Goal: Task Accomplishment & Management: Use online tool/utility

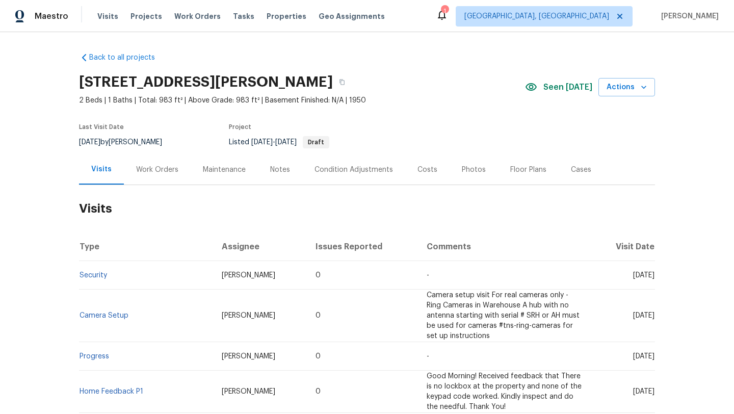
click at [231, 174] on div "Maintenance" at bounding box center [224, 170] width 43 height 10
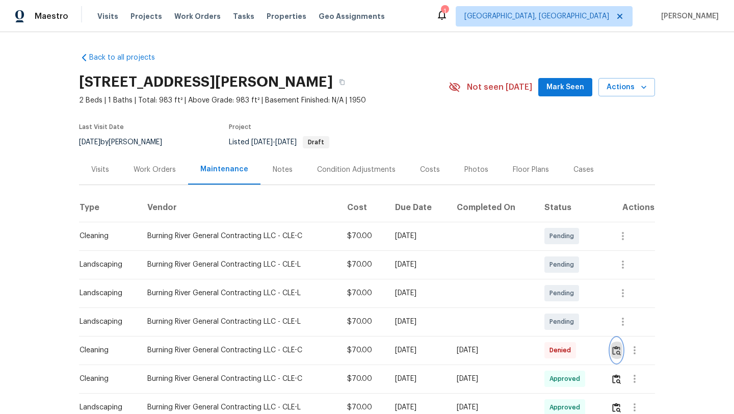
click at [621, 352] on img "button" at bounding box center [616, 351] width 9 height 10
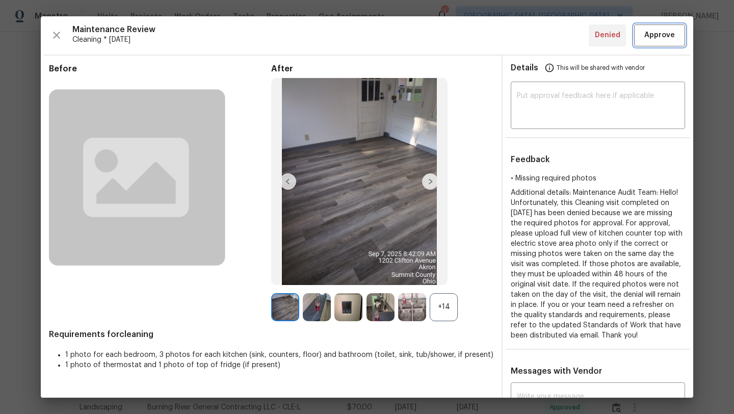
click at [667, 32] on span "Approve" at bounding box center [659, 35] width 31 height 13
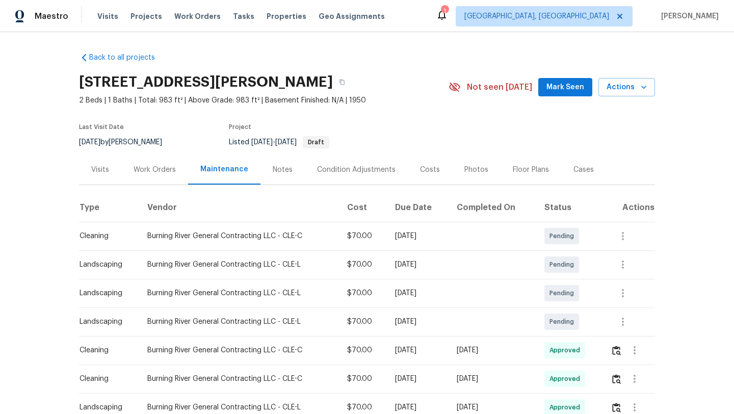
click at [96, 168] on div "Visits" at bounding box center [100, 170] width 18 height 10
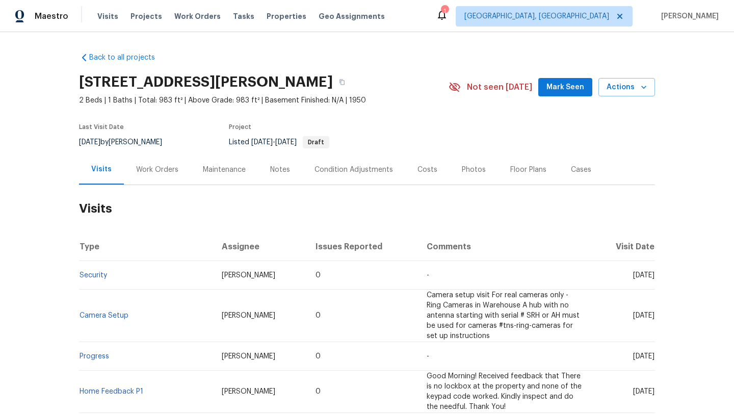
click at [570, 90] on span "Mark Seen" at bounding box center [565, 87] width 38 height 13
